Goal: Information Seeking & Learning: Learn about a topic

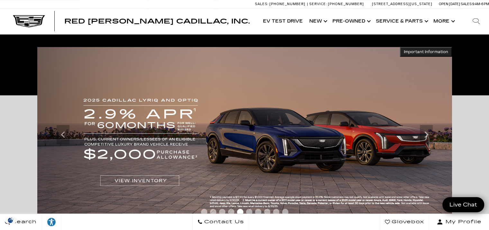
scroll to position [108, 0]
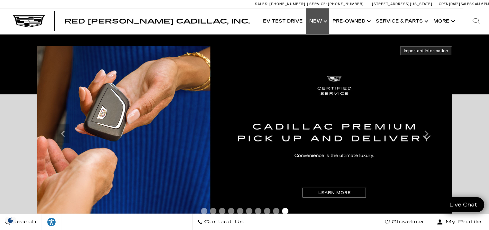
click at [317, 21] on link "Show New" at bounding box center [317, 21] width 23 height 26
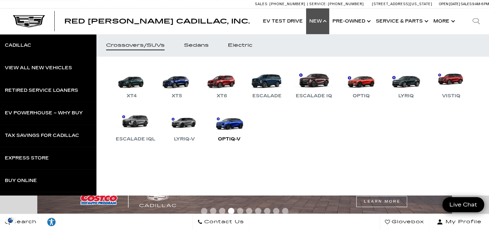
click at [249, 129] on link "OPTIQ-V" at bounding box center [229, 125] width 39 height 33
click at [244, 138] on div "OPTIQ-V" at bounding box center [229, 139] width 29 height 8
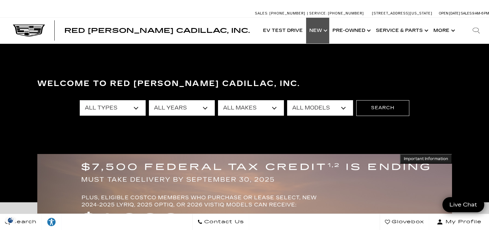
click at [322, 29] on link "Show New" at bounding box center [317, 31] width 23 height 26
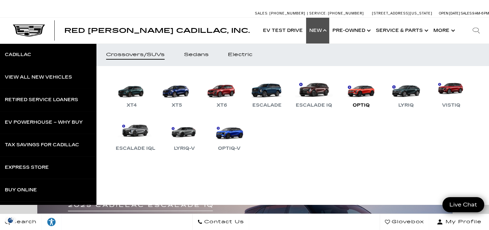
click at [360, 99] on link "OPTIQ" at bounding box center [361, 92] width 39 height 33
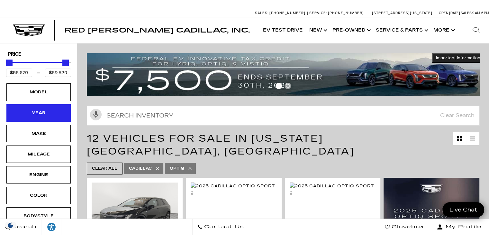
click at [46, 115] on div "Year" at bounding box center [39, 112] width 32 height 7
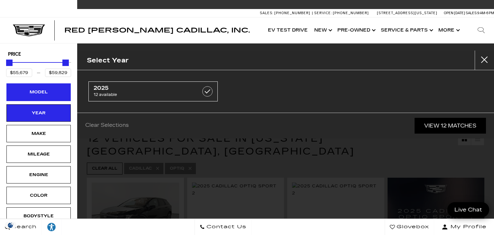
click at [48, 90] on div "Model" at bounding box center [39, 91] width 32 height 7
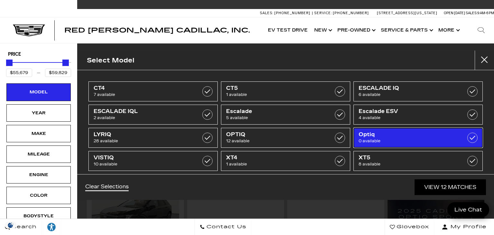
click at [467, 137] on label at bounding box center [472, 137] width 10 height 10
type input "$46,674"
type input "$179,434"
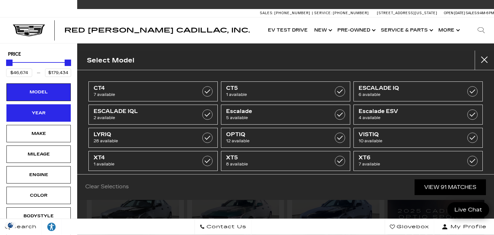
click at [40, 115] on div "Year" at bounding box center [39, 112] width 32 height 7
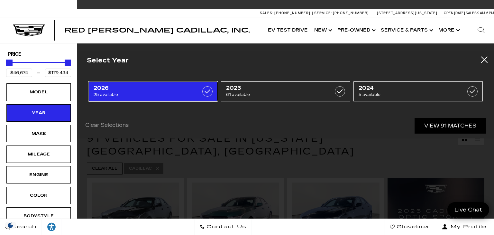
click at [138, 91] on span "25 available" at bounding box center [144, 94] width 101 height 6
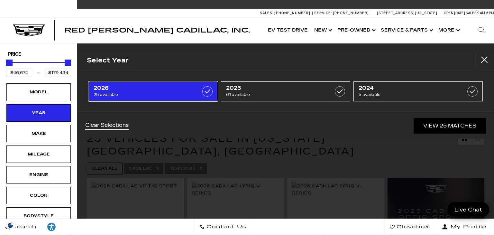
type input "$80,990"
type input "$158,810"
checkbox input "true"
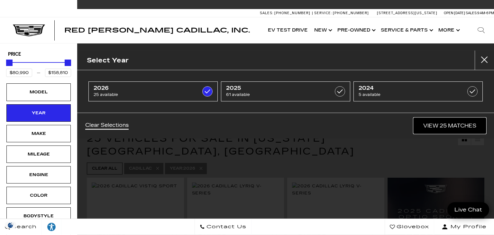
click at [445, 130] on link "View 25 Matches" at bounding box center [449, 126] width 72 height 16
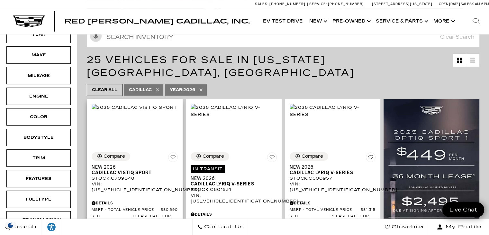
scroll to position [79, 0]
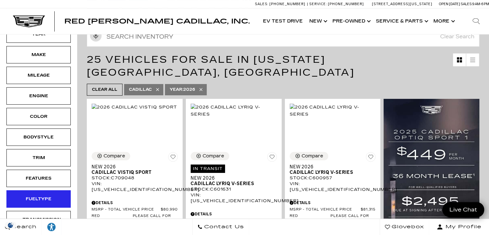
click at [33, 201] on div "Fueltype" at bounding box center [38, 198] width 64 height 17
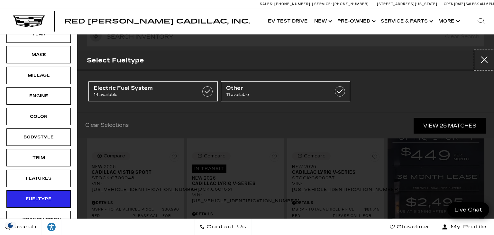
click at [484, 63] on button "Close" at bounding box center [484, 59] width 19 height 19
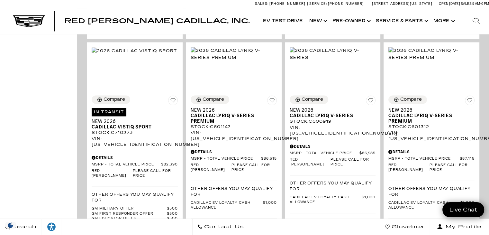
scroll to position [1010, 0]
